Goal: Task Accomplishment & Management: Complete application form

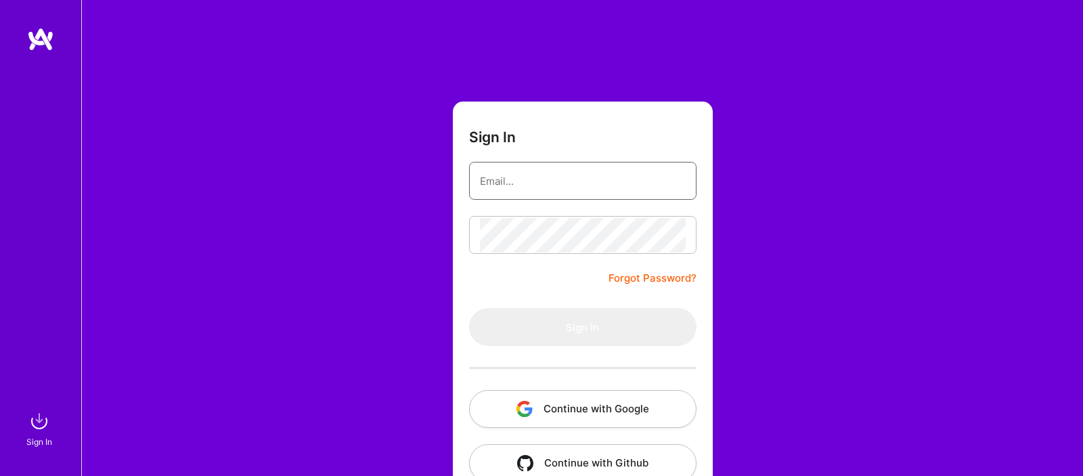
click at [508, 189] on input "email" at bounding box center [583, 181] width 206 height 35
type input "[EMAIL_ADDRESS][DOMAIN_NAME]"
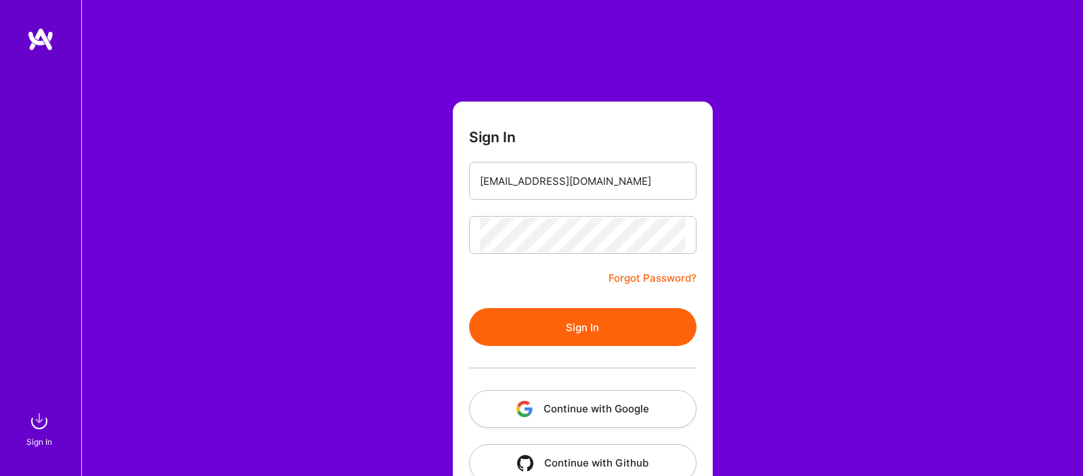
click at [556, 325] on button "Sign In" at bounding box center [582, 327] width 227 height 38
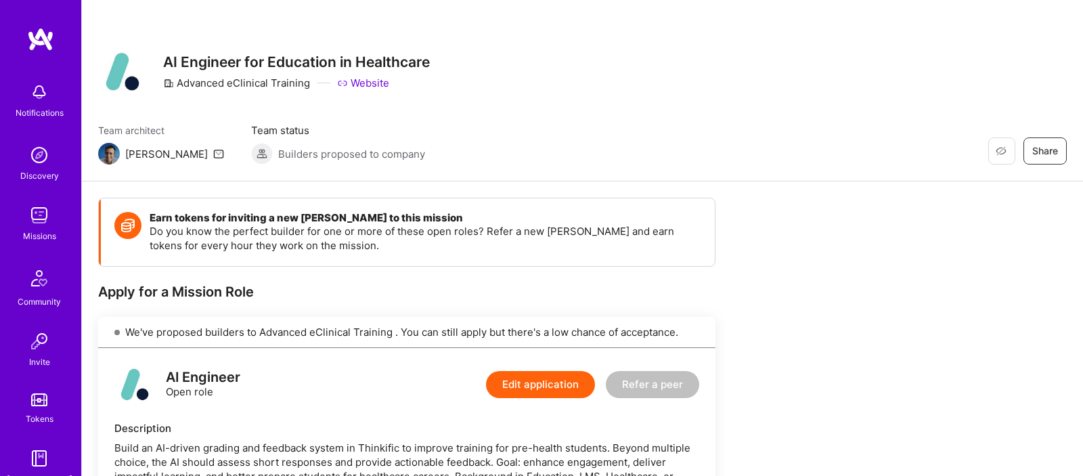
click at [41, 213] on img at bounding box center [39, 215] width 27 height 27
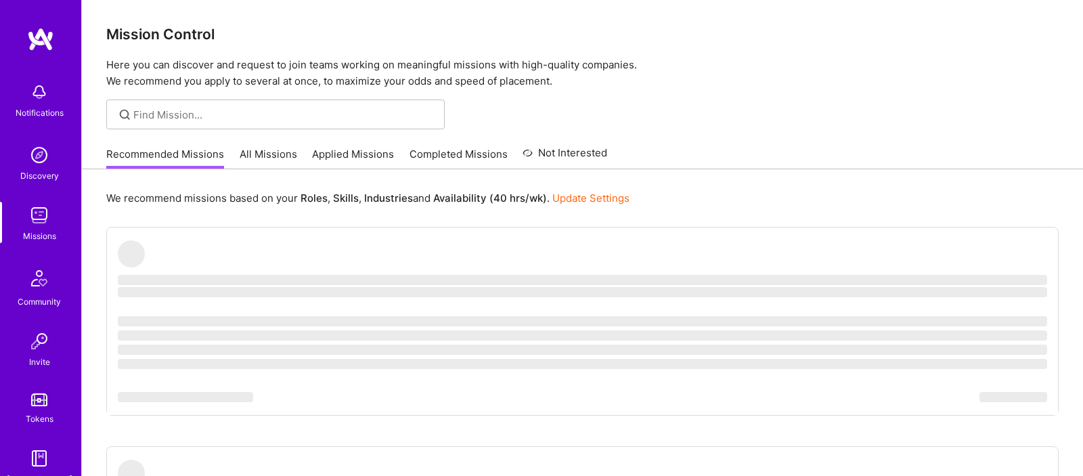
scroll to position [3, 0]
click at [273, 155] on link "All Missions" at bounding box center [269, 157] width 58 height 22
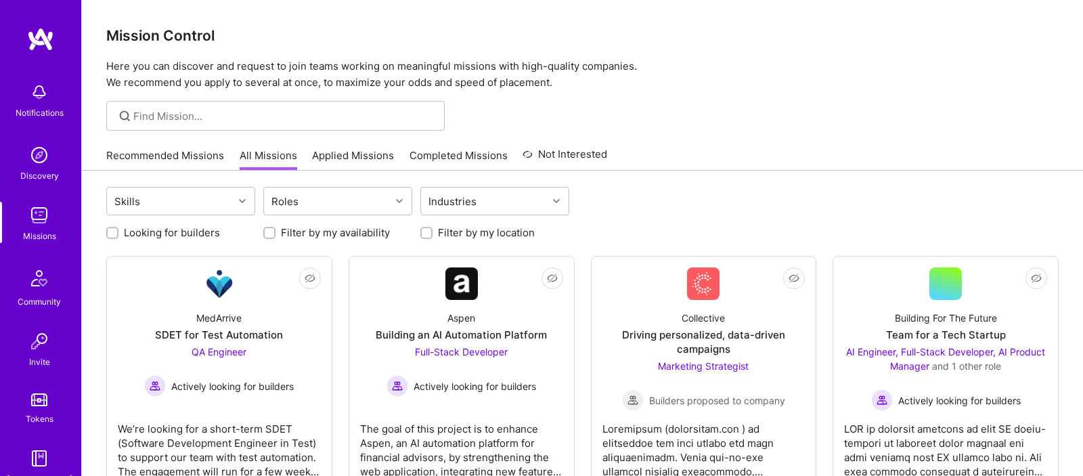
click at [348, 155] on link "Applied Missions" at bounding box center [353, 159] width 82 height 22
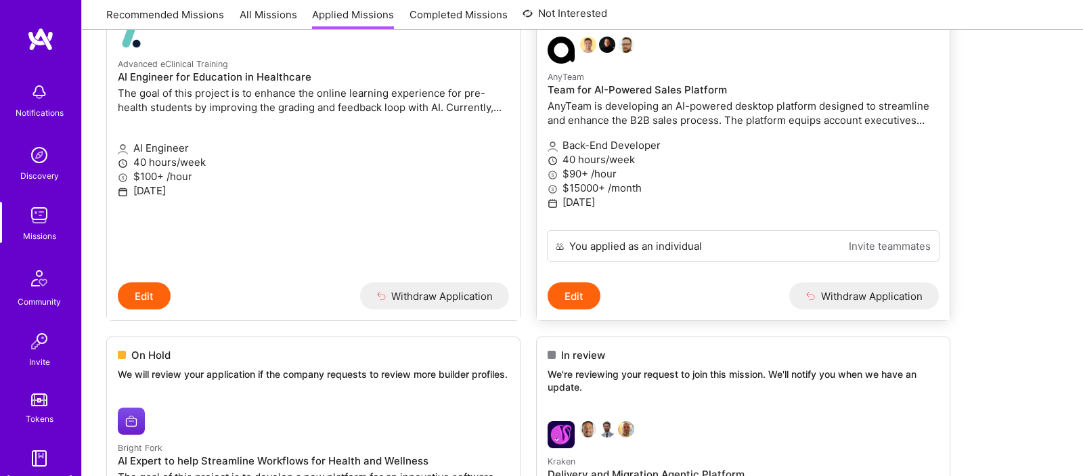
scroll to position [267, 0]
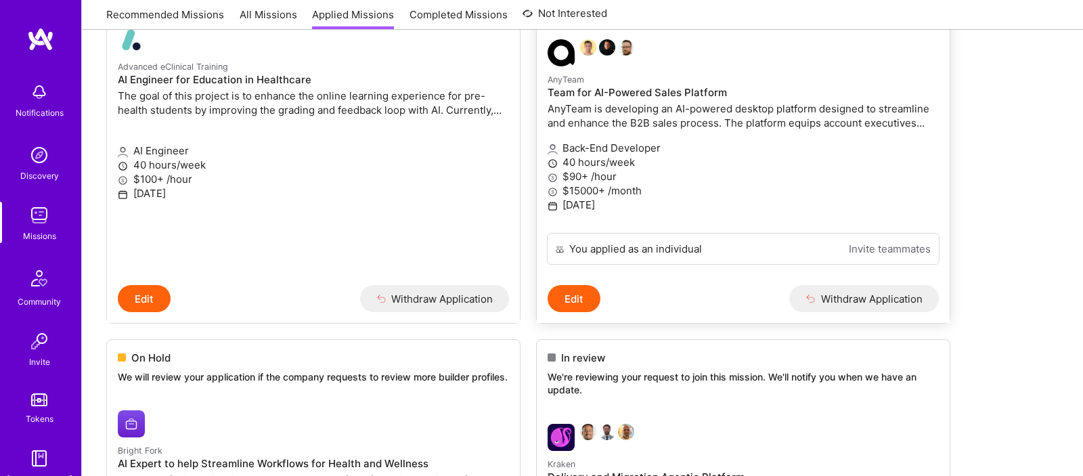
click at [621, 93] on h4 "Team for AI-Powered Sales Platform" at bounding box center [742, 93] width 391 height 12
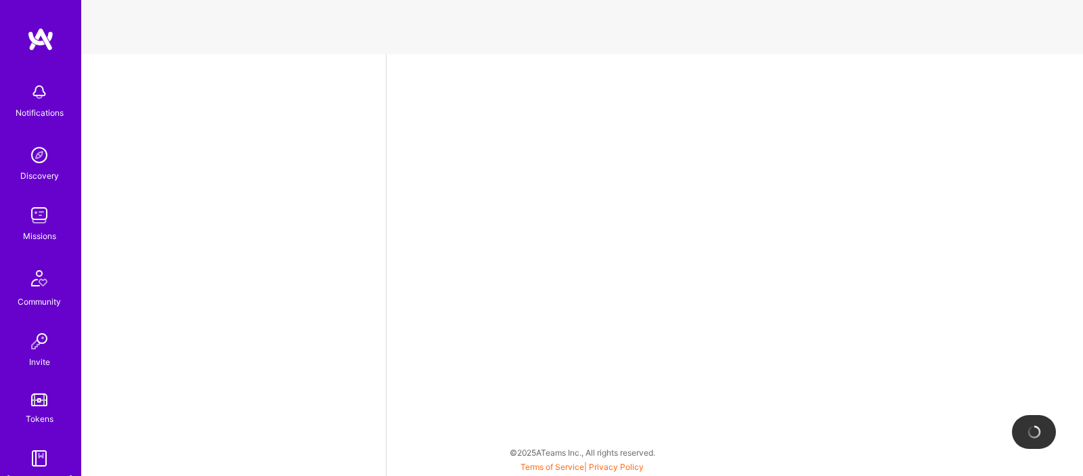
select select "IN"
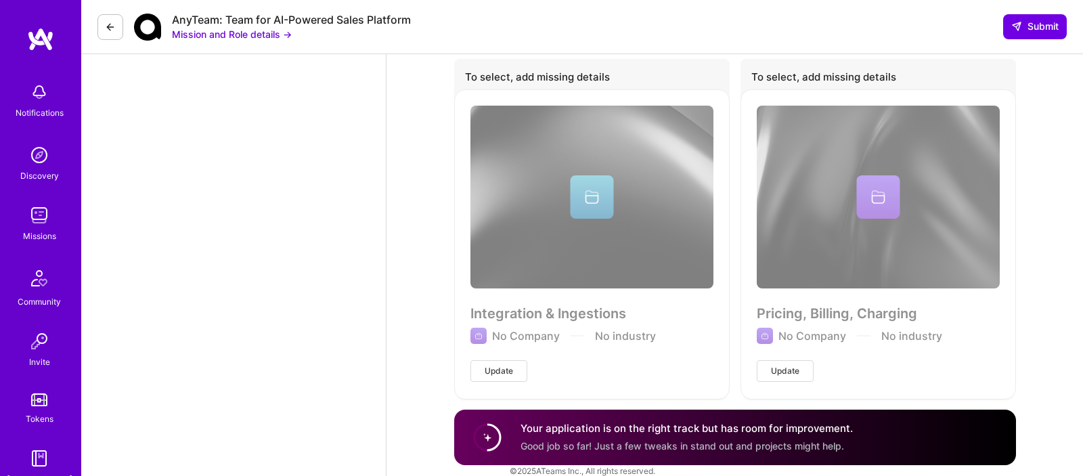
scroll to position [2455, 0]
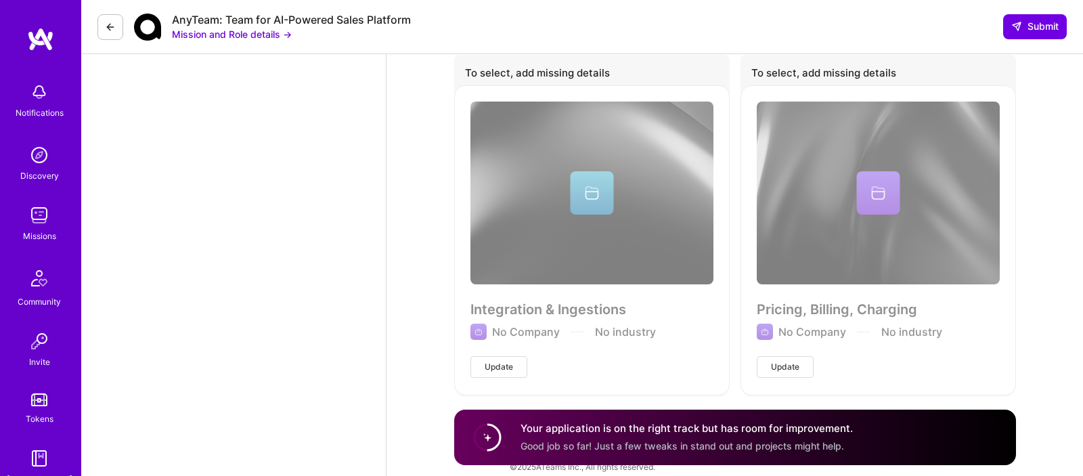
click at [53, 102] on div "Notifications" at bounding box center [39, 99] width 84 height 47
click at [27, 39] on img at bounding box center [40, 39] width 27 height 24
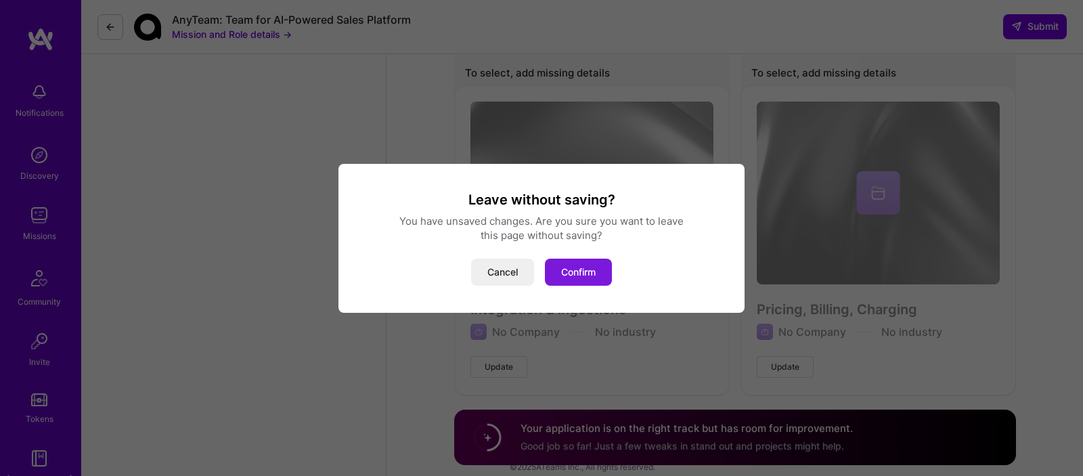
click at [578, 271] on button "Confirm" at bounding box center [578, 272] width 67 height 27
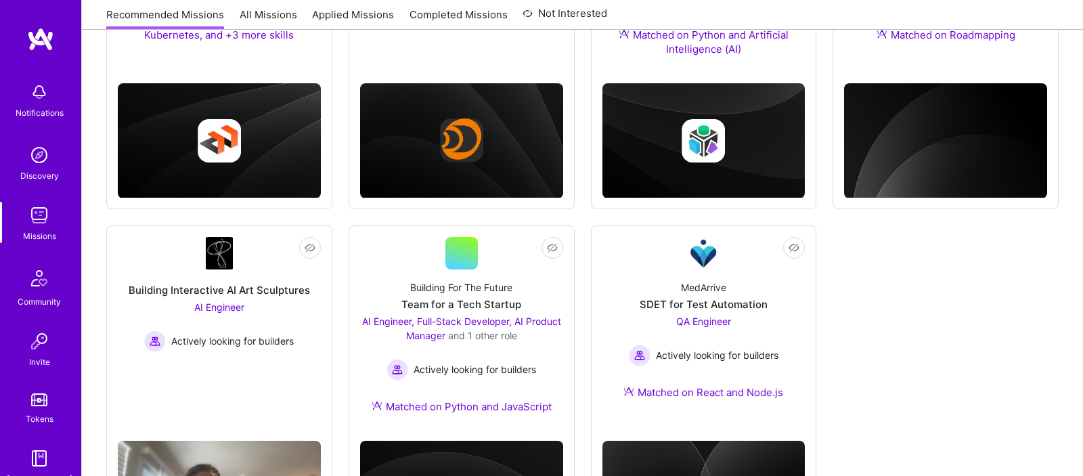
scroll to position [497, 0]
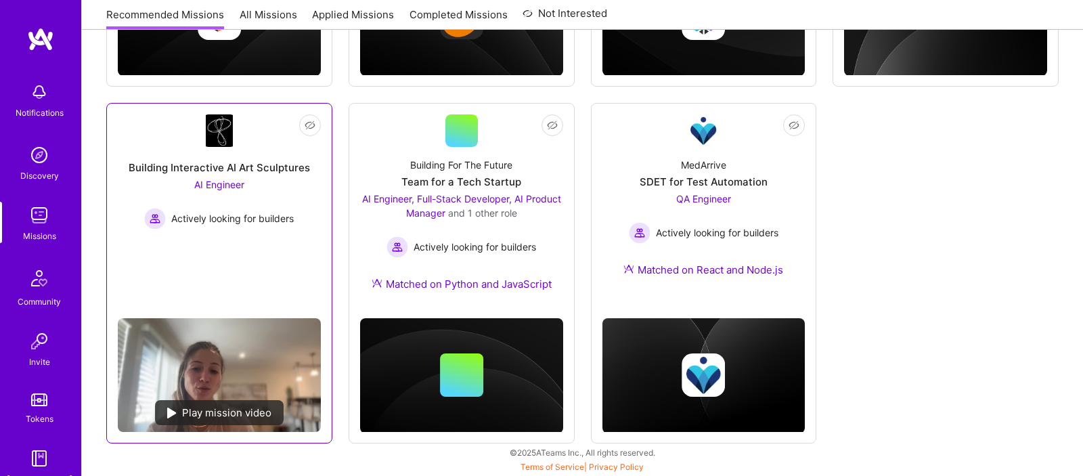
click at [248, 198] on div "AI Engineer Actively looking for builders" at bounding box center [219, 203] width 150 height 52
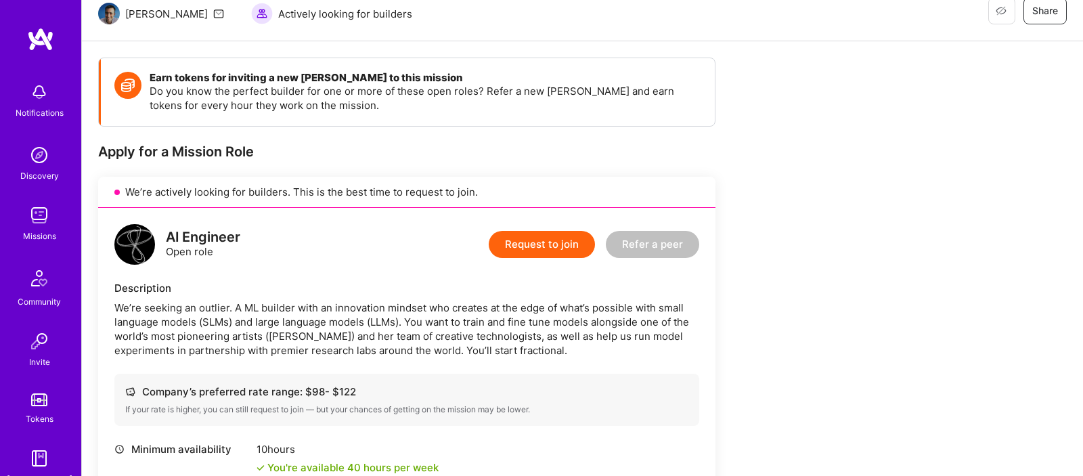
scroll to position [131, 0]
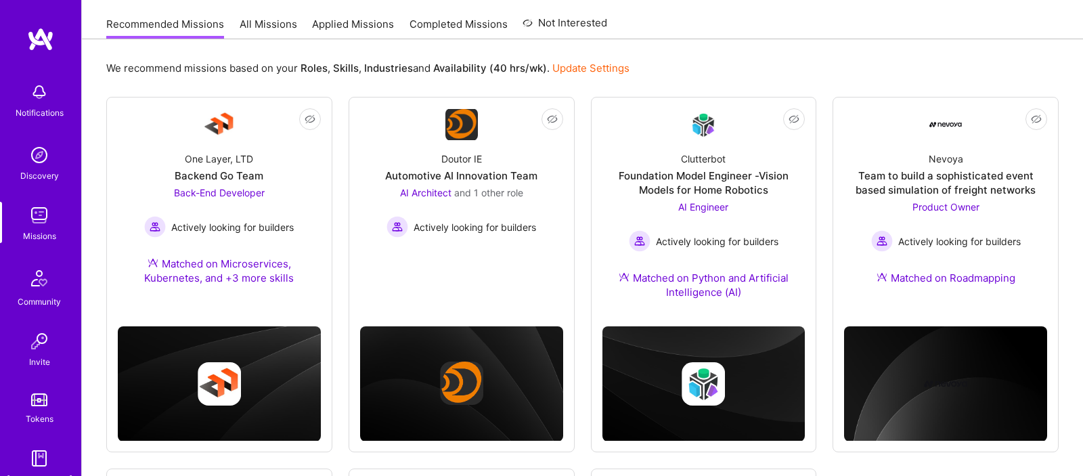
scroll to position [497, 0]
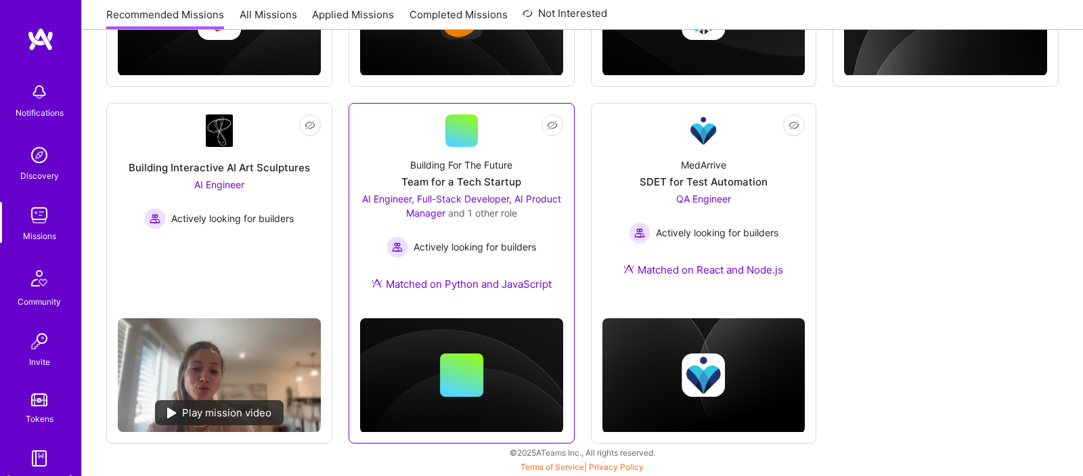
click at [541, 166] on div "Building For The Future Team for a Tech Startup AI Engineer, Full-Stack Develop…" at bounding box center [461, 227] width 203 height 160
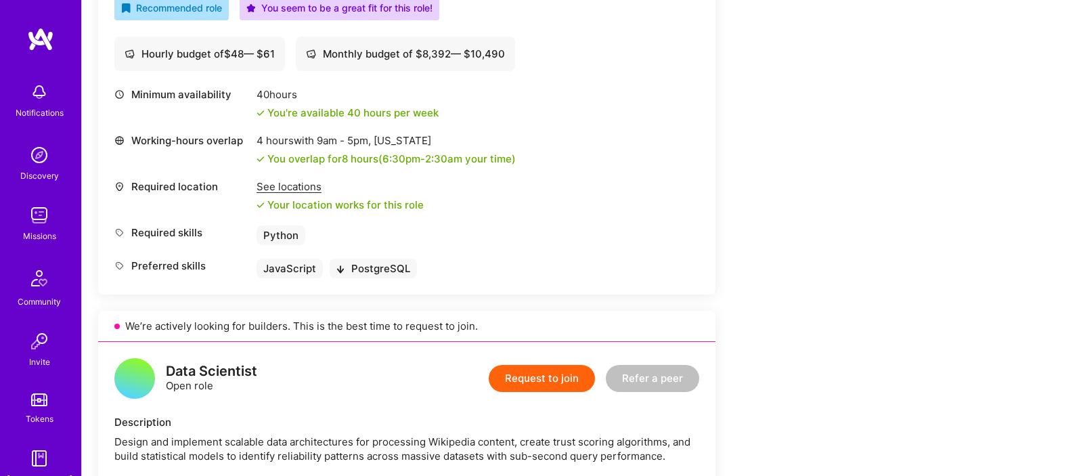
scroll to position [979, 0]
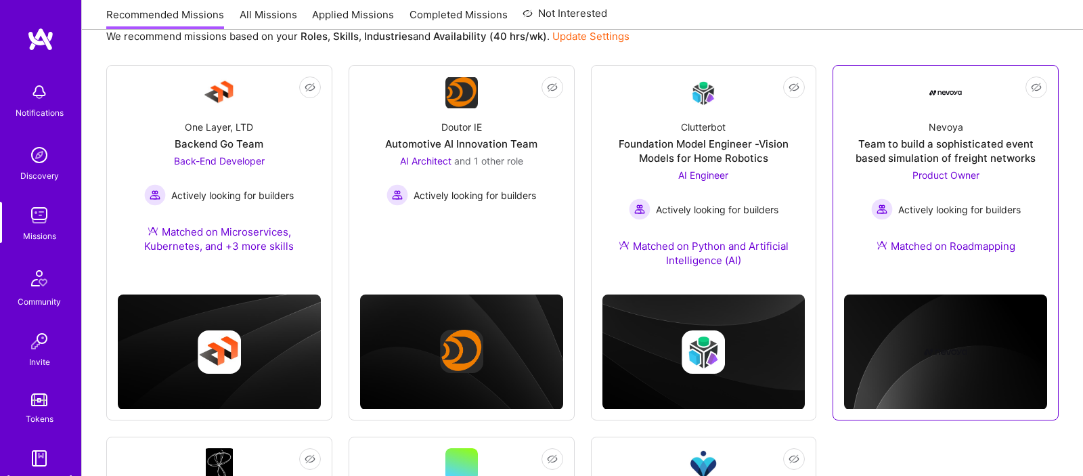
scroll to position [156, 0]
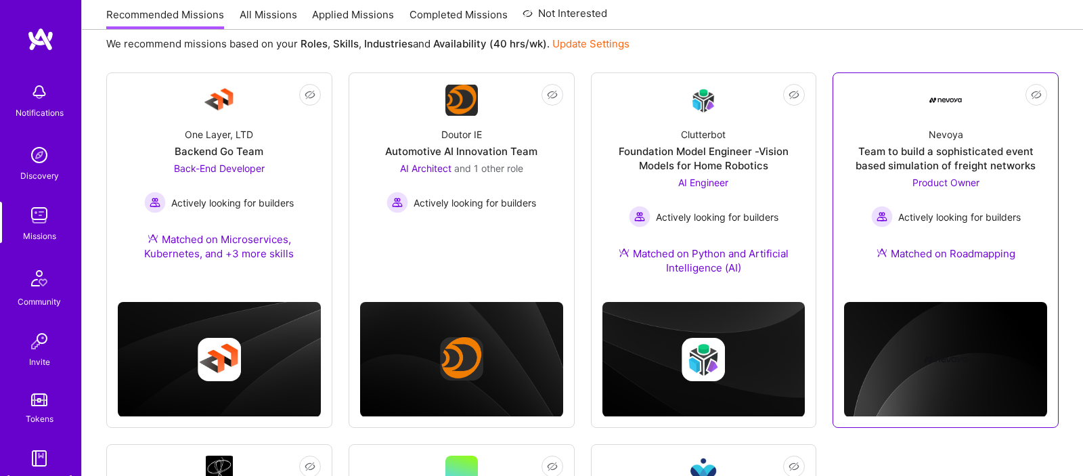
click at [1012, 158] on div "Team to build a sophisticated event based simulation of freight networks" at bounding box center [945, 158] width 203 height 28
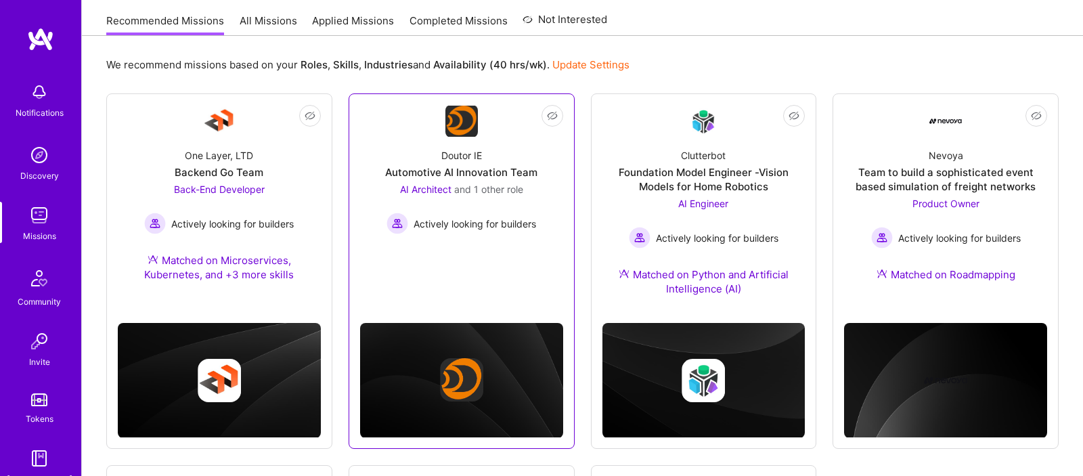
scroll to position [129, 0]
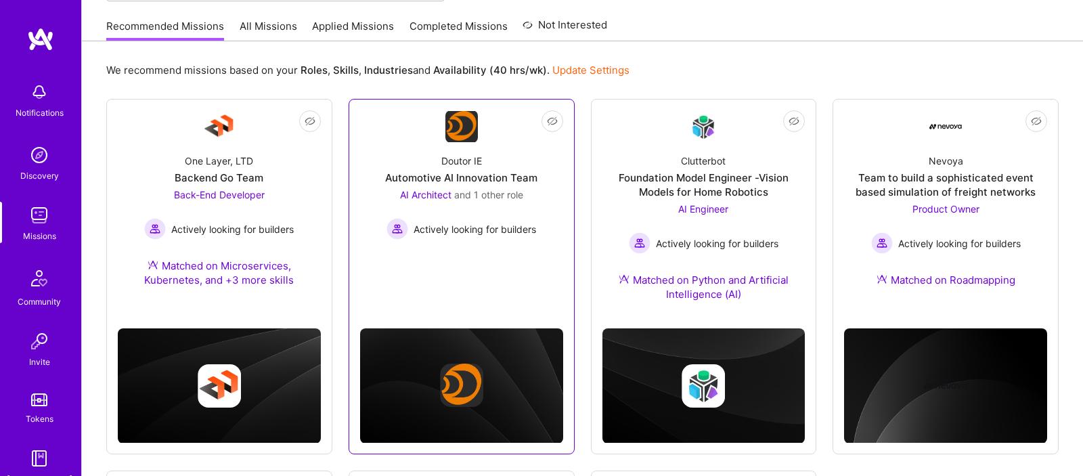
click at [521, 258] on link "Not Interested Doutor IE Automotive AI Innovation Team AI Architect and 1 other…" at bounding box center [461, 190] width 203 height 160
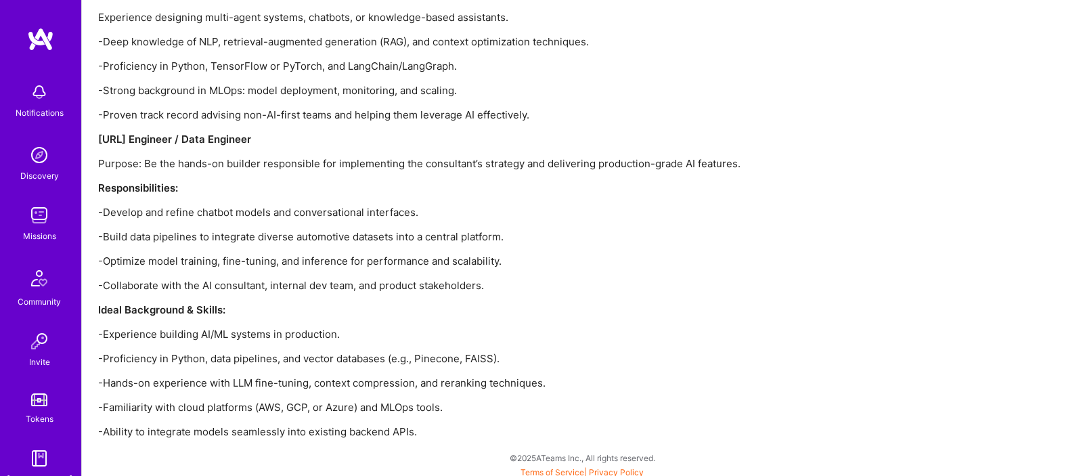
scroll to position [2421, 0]
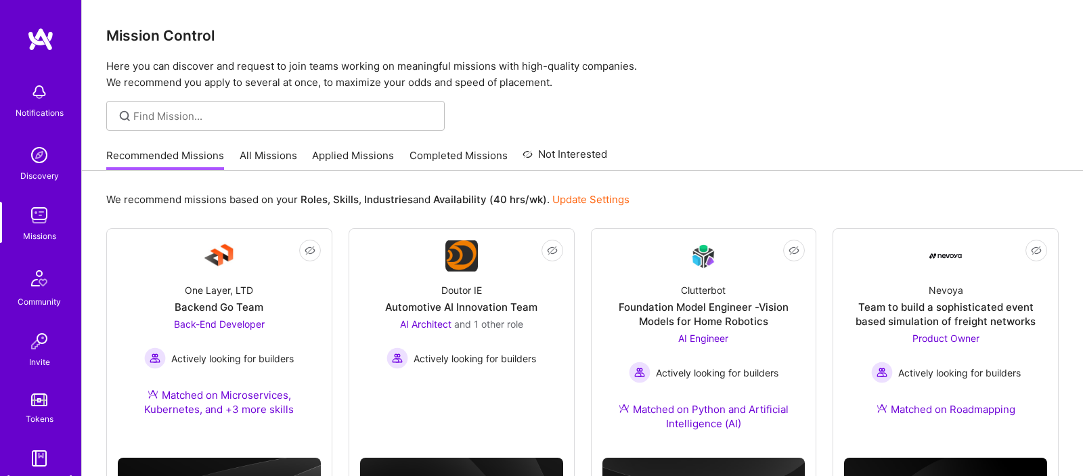
click at [454, 155] on link "Completed Missions" at bounding box center [458, 159] width 98 height 22
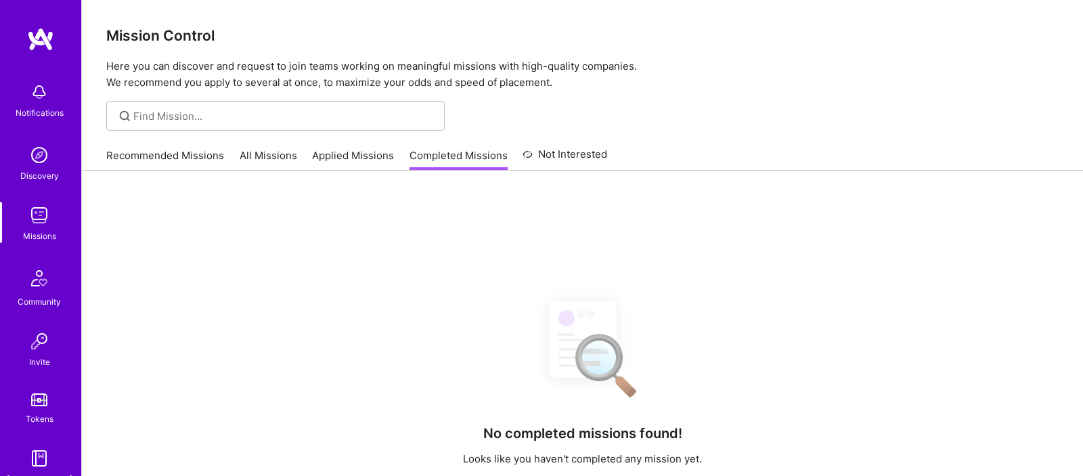
click at [359, 160] on link "Applied Missions" at bounding box center [353, 159] width 82 height 22
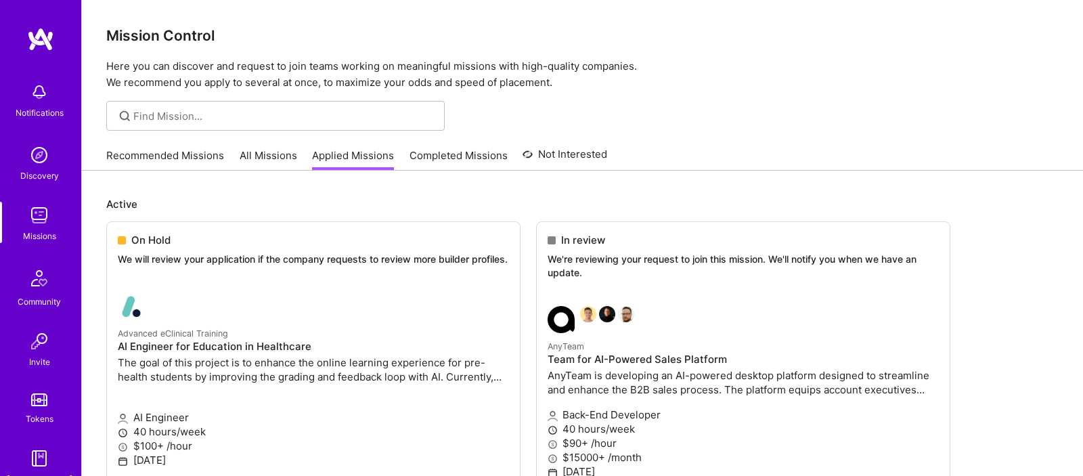
click at [282, 158] on link "All Missions" at bounding box center [269, 159] width 58 height 22
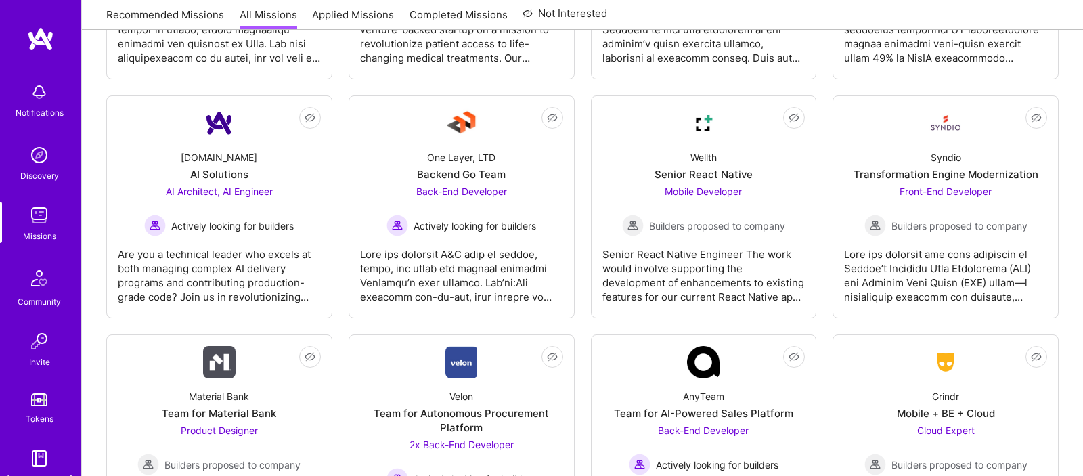
scroll to position [2305, 0]
